Goal: Transaction & Acquisition: Book appointment/travel/reservation

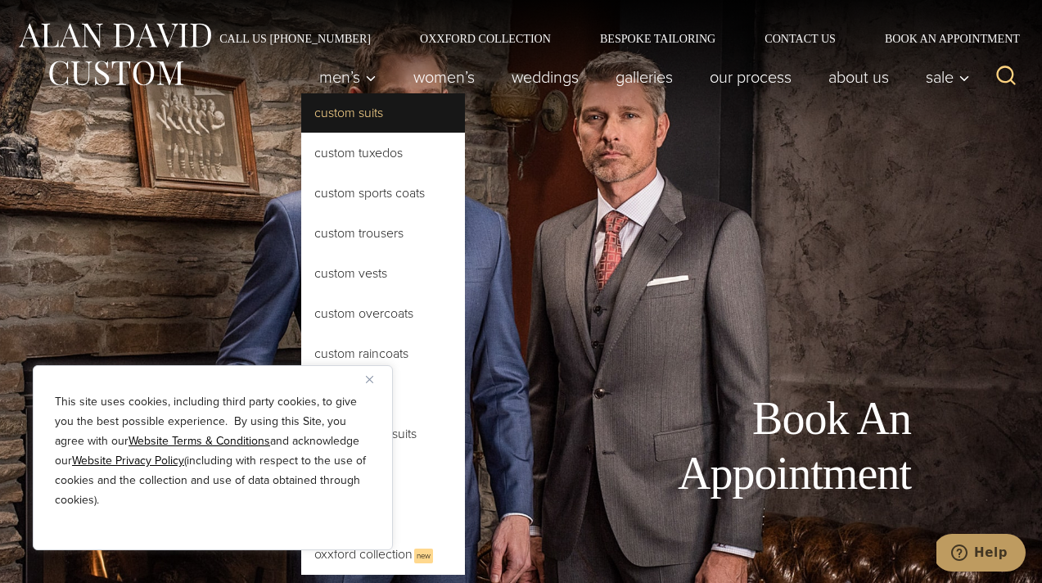
click at [328, 106] on link "Custom Suits" at bounding box center [383, 112] width 164 height 39
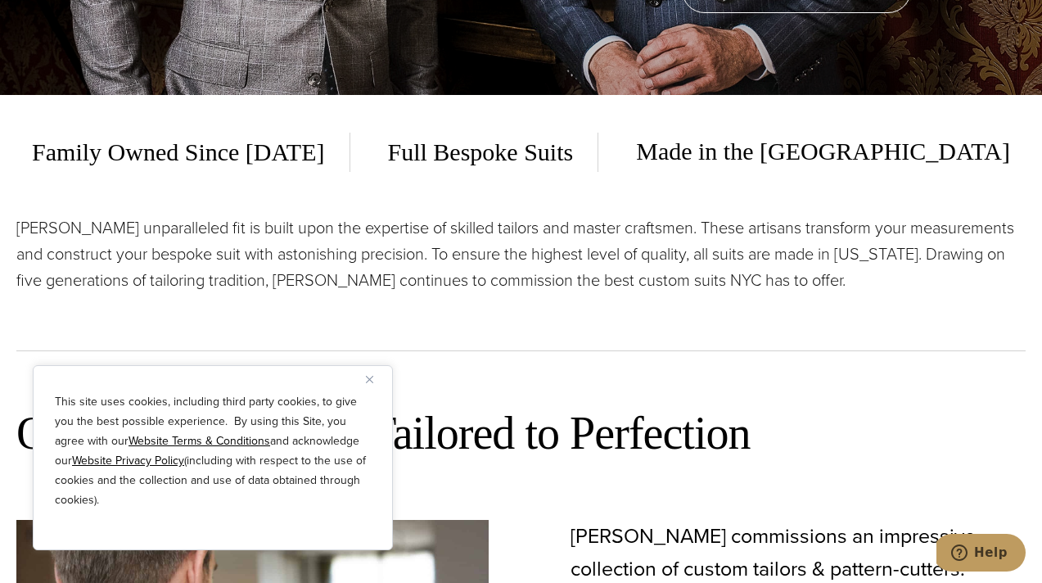
scroll to position [617, 0]
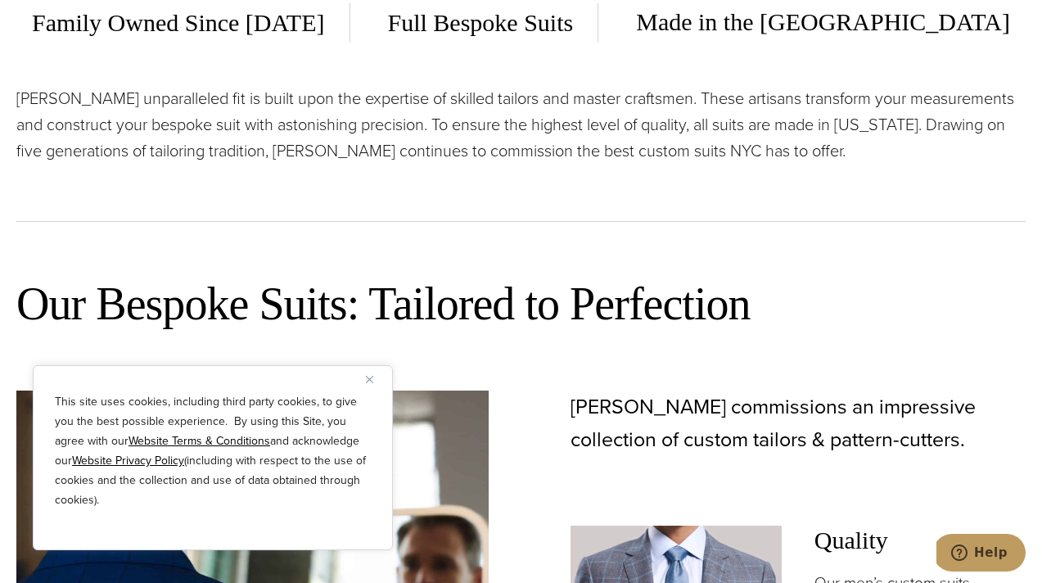
click at [368, 385] on button "Close" at bounding box center [376, 379] width 20 height 20
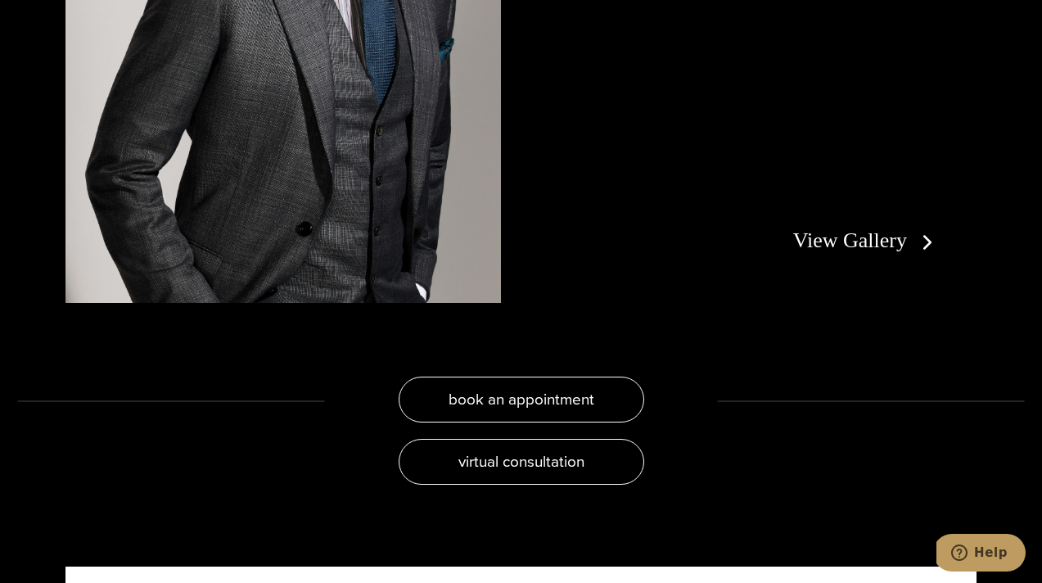
scroll to position [2930, 0]
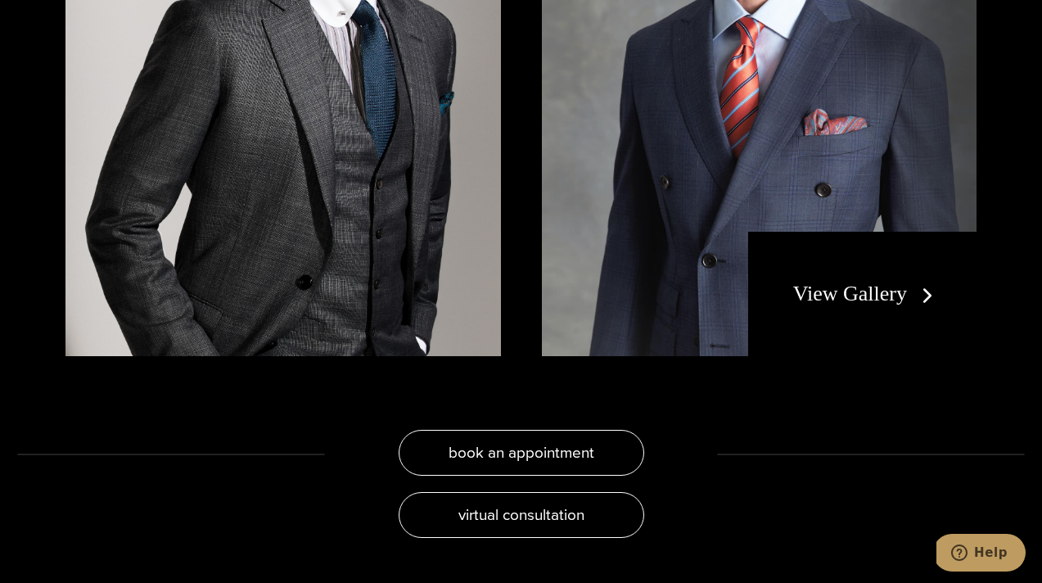
click at [812, 282] on link "View Gallery" at bounding box center [866, 294] width 147 height 24
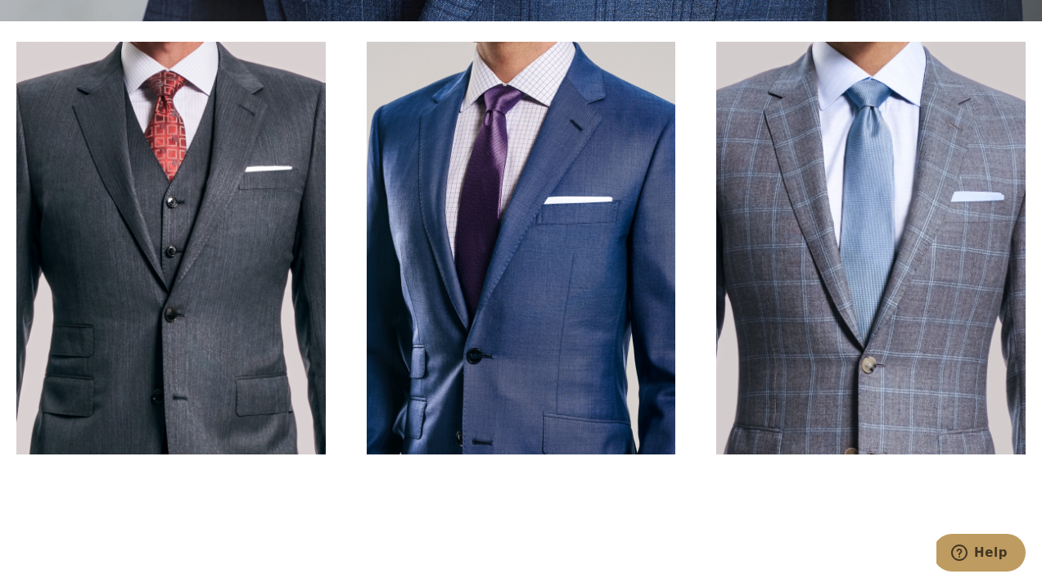
scroll to position [527, 0]
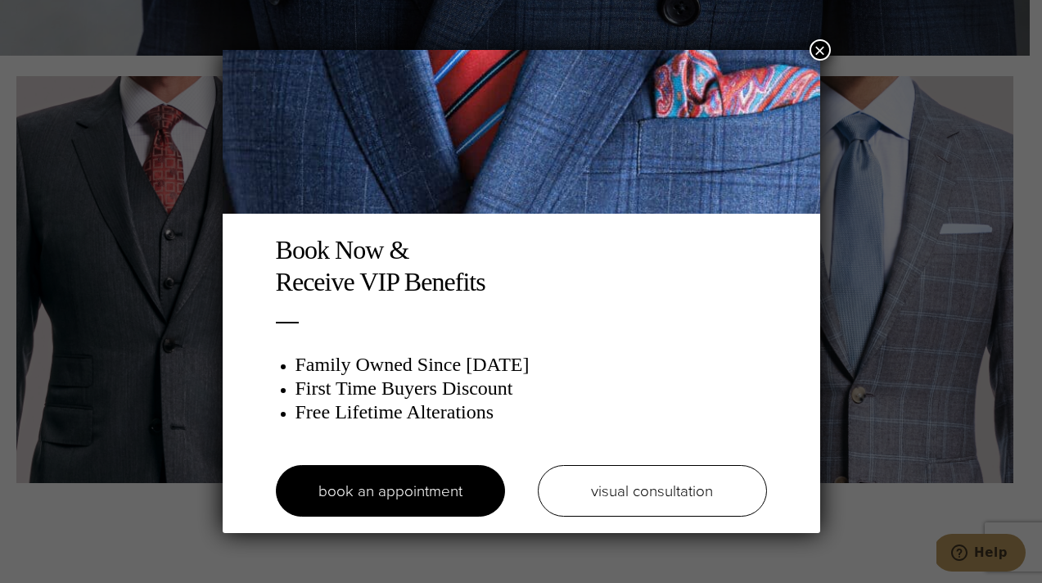
click at [832, 56] on div "Book Now & Receive VIP Benefits Family Owned Since [DATE] First Time Buyers Dis…" at bounding box center [521, 291] width 1042 height 583
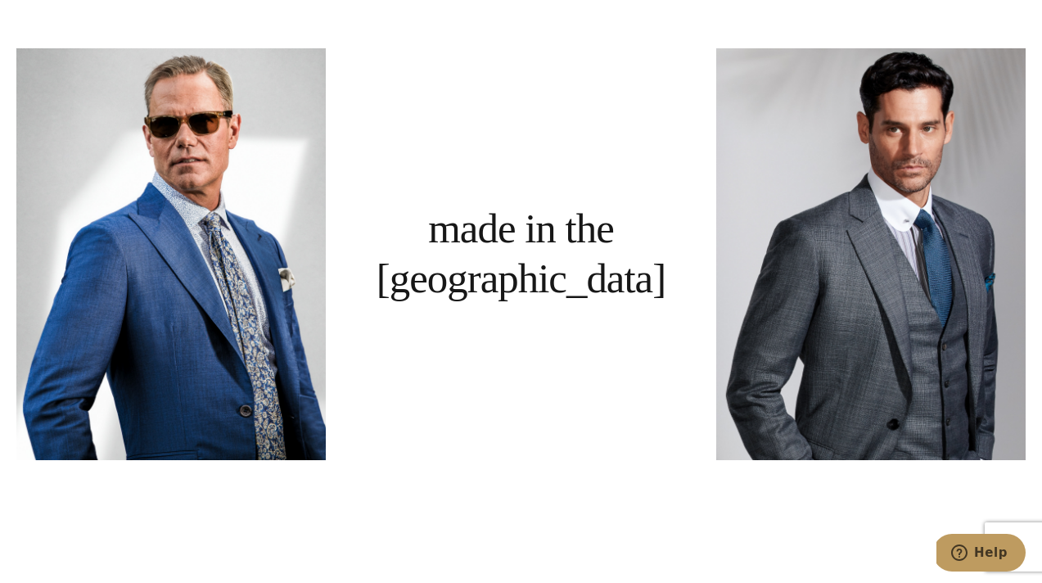
scroll to position [941, 0]
